Goal: Transaction & Acquisition: Book appointment/travel/reservation

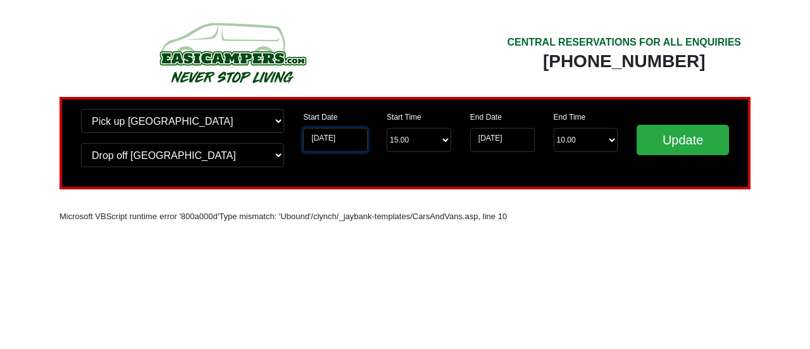
click at [337, 141] on input "[DATE]" at bounding box center [335, 140] width 65 height 24
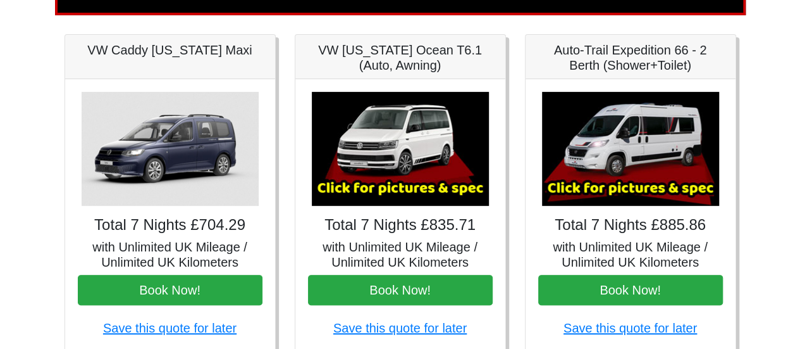
scroll to position [170, 0]
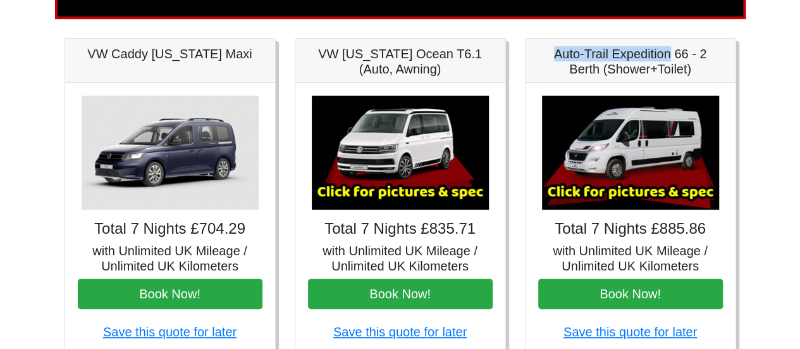
drag, startPoint x: 554, startPoint y: 54, endPoint x: 673, endPoint y: 53, distance: 119.0
click at [673, 53] on h5 "Auto-Trail Expedition 66 - 2 Berth (Shower+Toilet)" at bounding box center [630, 61] width 185 height 30
copy h5 "Auto-Trail Expedition"
